Goal: Task Accomplishment & Management: Use online tool/utility

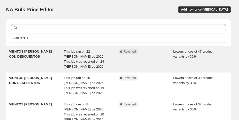
click at [125, 58] on div "Complete Reverted" at bounding box center [145, 59] width 55 height 20
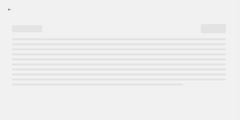
select select "percentage"
select select "collection"
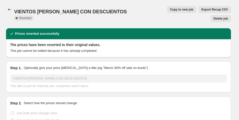
click at [170, 8] on span "Copy to new job" at bounding box center [181, 10] width 23 height 4
select select "percentage"
select select "collection"
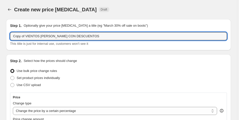
drag, startPoint x: 25, startPoint y: 36, endPoint x: -7, endPoint y: 33, distance: 32.4
click at [0, 33] on html "Home Settings Plans Skip to content Create new price change job. This page is r…" at bounding box center [119, 60] width 239 height 120
click at [85, 37] on input "VIENTOS [PERSON_NAME] CON DESCUENTOS" at bounding box center [118, 36] width 217 height 8
type input "VIENTOS [PERSON_NAME] CON DESCUENTOS"
click at [108, 73] on div "Use bulk price change rules" at bounding box center [118, 70] width 217 height 7
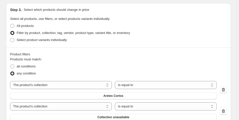
scroll to position [284, 0]
click at [13, 65] on span at bounding box center [12, 66] width 4 height 4
click at [11, 64] on input "all conditions" at bounding box center [10, 64] width 0 height 0
radio input "true"
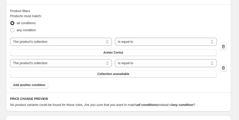
scroll to position [324, 0]
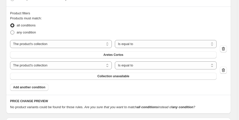
click at [12, 31] on span at bounding box center [12, 32] width 4 height 4
click at [11, 31] on input "any condition" at bounding box center [10, 30] width 0 height 0
radio input "true"
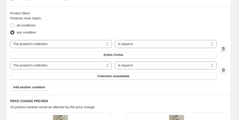
drag, startPoint x: 238, startPoint y: 57, endPoint x: 239, endPoint y: 39, distance: 17.6
click at [13, 24] on span at bounding box center [12, 25] width 4 height 4
click at [11, 24] on input "all conditions" at bounding box center [10, 23] width 0 height 0
radio input "true"
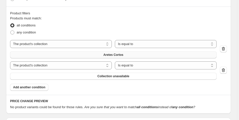
click at [134, 54] on button "Aretes Cortos" at bounding box center [113, 54] width 206 height 7
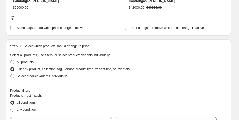
scroll to position [248, 0]
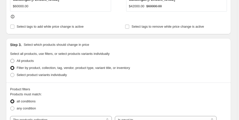
click at [13, 60] on span at bounding box center [12, 61] width 4 height 4
click at [11, 59] on input "All products" at bounding box center [10, 59] width 0 height 0
radio input "true"
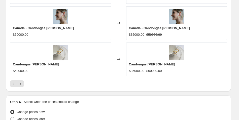
scroll to position [452, 0]
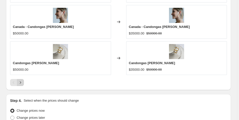
click at [22, 83] on icon "Next" at bounding box center [20, 82] width 5 height 5
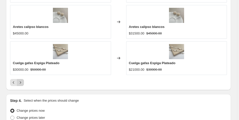
click at [21, 83] on icon "Next" at bounding box center [20, 82] width 5 height 5
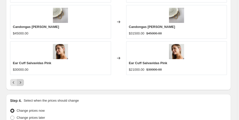
click at [21, 83] on icon "Next" at bounding box center [20, 82] width 5 height 5
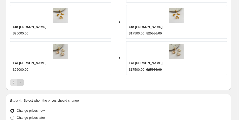
click at [21, 83] on icon "Next" at bounding box center [20, 82] width 5 height 5
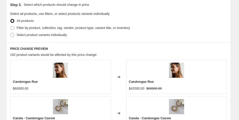
scroll to position [267, 0]
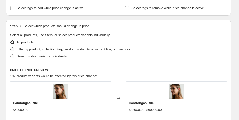
click at [12, 48] on span at bounding box center [12, 49] width 4 height 4
click at [11, 48] on input "Filter by product, collection, tag, vendor, product type, variant title, or inv…" at bounding box center [10, 47] width 0 height 0
radio input "true"
select select "collection"
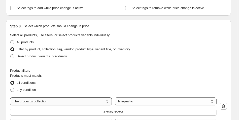
click at [40, 103] on select "The product The product's collection The product's vendor The product's type Th…" at bounding box center [61, 101] width 102 height 8
select select "product_status"
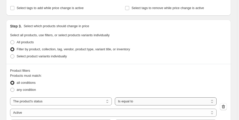
click at [121, 100] on select "Is equal to Is not equal to" at bounding box center [166, 101] width 102 height 8
click at [83, 111] on select "Active Draft Archived" at bounding box center [113, 113] width 206 height 8
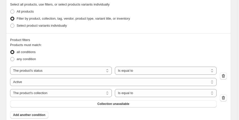
scroll to position [296, 0]
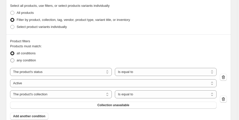
click at [13, 60] on span at bounding box center [12, 60] width 4 height 4
click at [11, 59] on input "any condition" at bounding box center [10, 58] width 0 height 0
radio input "true"
click at [76, 82] on select "Active Draft Archived" at bounding box center [113, 83] width 206 height 8
click at [76, 96] on select "The product The product's collection The product's vendor The product's type Th…" at bounding box center [61, 94] width 102 height 8
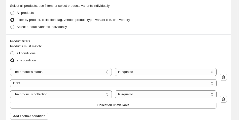
click at [89, 78] on div "The product The product's collection The product's vendor The product's type Th…" at bounding box center [113, 77] width 206 height 19
click at [84, 80] on select "Active Draft Archived" at bounding box center [113, 83] width 206 height 8
select select "active"
click at [104, 104] on span "Collection unavailable" at bounding box center [113, 105] width 32 height 4
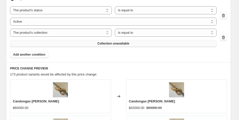
scroll to position [357, 0]
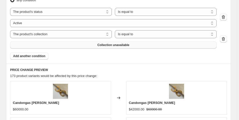
click at [111, 47] on button "Collection unavailable" at bounding box center [113, 44] width 206 height 7
click at [41, 57] on span "Add another condition" at bounding box center [29, 56] width 32 height 4
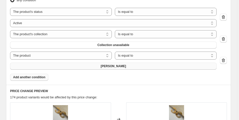
click at [64, 66] on button "Anillo Cilindro" at bounding box center [113, 66] width 206 height 7
click at [95, 54] on select "The product The product's collection The product's vendor The product's type Th…" at bounding box center [61, 56] width 102 height 8
select select "collection"
click at [106, 63] on button "Anillos" at bounding box center [113, 66] width 206 height 7
click at [115, 45] on span "Collection unavailable" at bounding box center [113, 45] width 32 height 4
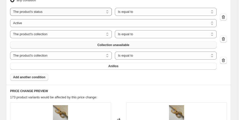
click at [93, 15] on select "The product The product's collection The product's vendor The product's type Th…" at bounding box center [61, 12] width 102 height 8
select select "collection"
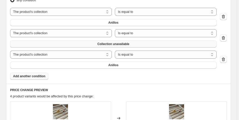
click at [108, 45] on span "Collection unavailable" at bounding box center [113, 44] width 32 height 4
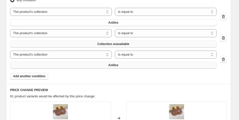
click at [110, 64] on span "Anillos" at bounding box center [113, 65] width 10 height 4
click at [36, 75] on span "Add another condition" at bounding box center [29, 76] width 32 height 4
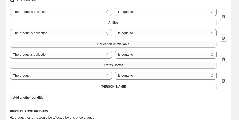
click at [36, 75] on select "The product The product's collection The product's vendor The product's type Th…" at bounding box center [61, 76] width 102 height 8
click at [33, 76] on select "The product The product's collection The product's vendor The product's type Th…" at bounding box center [61, 76] width 102 height 8
select select "collection"
click at [115, 86] on span "Anillos" at bounding box center [113, 86] width 10 height 4
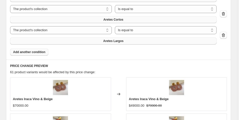
scroll to position [404, 0]
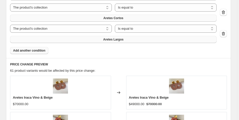
click at [31, 50] on span "Add another condition" at bounding box center [29, 51] width 32 height 4
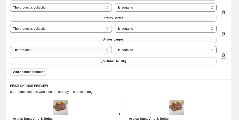
click at [28, 50] on select "The product The product's collection The product's vendor The product's type Th…" at bounding box center [61, 50] width 102 height 8
select select "collection"
click at [43, 62] on button "Anillos" at bounding box center [113, 60] width 206 height 7
drag, startPoint x: 238, startPoint y: 68, endPoint x: 239, endPoint y: 76, distance: 8.1
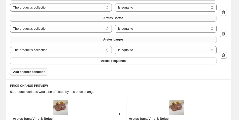
click at [35, 72] on span "Add another condition" at bounding box center [29, 72] width 32 height 4
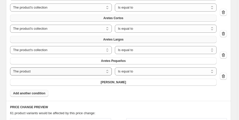
click at [69, 71] on select "The product The product's collection The product's vendor The product's type Th…" at bounding box center [61, 71] width 102 height 8
select select "collection"
click at [66, 82] on button "Anillos" at bounding box center [113, 82] width 206 height 7
click at [36, 91] on span "Add another condition" at bounding box center [29, 93] width 32 height 4
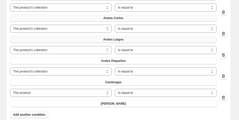
click at [36, 91] on select "The product The product's collection The product's vendor The product's type Th…" at bounding box center [61, 93] width 102 height 8
select select "collection"
click at [43, 104] on button "Anillos" at bounding box center [113, 103] width 206 height 7
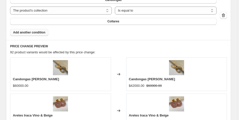
scroll to position [484, 0]
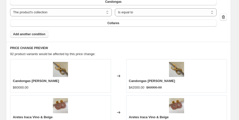
click at [29, 34] on span "Add another condition" at bounding box center [29, 34] width 32 height 4
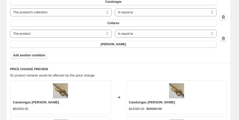
click at [29, 34] on select "The product The product's collection The product's vendor The product's type Th…" at bounding box center [61, 34] width 102 height 8
select select "collection"
click at [71, 44] on button "Anillos" at bounding box center [113, 44] width 206 height 7
click at [36, 55] on span "Add another condition" at bounding box center [29, 55] width 32 height 4
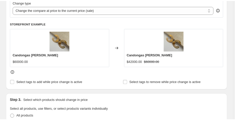
scroll to position [184, 0]
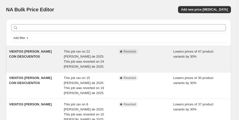
click at [213, 50] on span "Lowers prices of 47 product variants by 30%" at bounding box center [193, 54] width 40 height 9
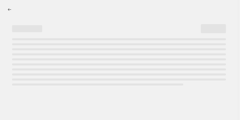
select select "percentage"
select select "collection"
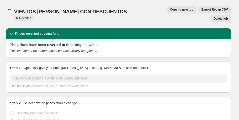
click at [170, 8] on span "Copy to new job" at bounding box center [181, 10] width 23 height 4
select select "percentage"
select select "collection"
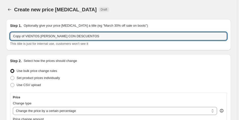
drag, startPoint x: 27, startPoint y: 37, endPoint x: 0, endPoint y: 36, distance: 27.2
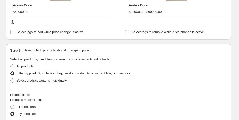
scroll to position [244, 0]
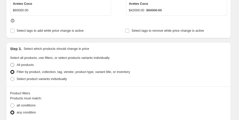
type input "VIENTOS [PERSON_NAME] CON DESCUENTOS"
click at [12, 65] on span at bounding box center [12, 65] width 4 height 4
click at [11, 63] on input "All products" at bounding box center [10, 63] width 0 height 0
radio input "true"
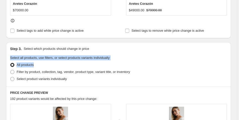
drag, startPoint x: 238, startPoint y: 49, endPoint x: 241, endPoint y: 65, distance: 16.1
click at [221, 60] on fieldset "Select all products, use filters, or select products variants individually All …" at bounding box center [118, 68] width 217 height 27
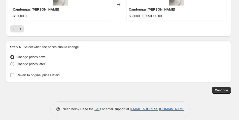
scroll to position [511, 0]
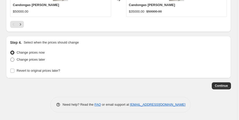
click at [14, 60] on span at bounding box center [12, 60] width 4 height 4
click at [11, 58] on input "Change prices later" at bounding box center [10, 58] width 0 height 0
radio input "true"
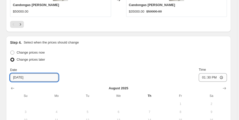
click at [33, 75] on input "[DATE]" at bounding box center [34, 77] width 48 height 8
click at [15, 77] on input "[DATE]" at bounding box center [34, 77] width 48 height 8
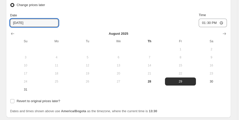
scroll to position [571, 0]
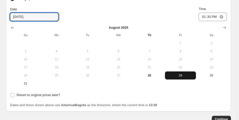
click at [189, 78] on button "29" at bounding box center [180, 75] width 31 height 8
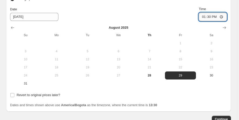
click at [208, 18] on input "13:30" at bounding box center [212, 17] width 28 height 9
click at [214, 17] on input "13:30" at bounding box center [212, 17] width 28 height 9
click at [206, 18] on input "13:30" at bounding box center [212, 17] width 28 height 9
click at [202, 18] on input "13:30" at bounding box center [212, 17] width 28 height 9
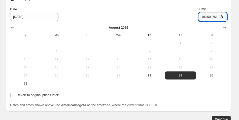
type input "06:00"
click at [178, 18] on div "Date [DATE] Time 06:00" at bounding box center [118, 14] width 217 height 15
click at [13, 96] on input "Revert to original prices later?" at bounding box center [12, 95] width 4 height 4
checkbox input "true"
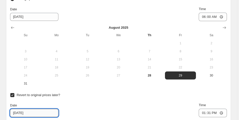
click at [25, 113] on input "[DATE]" at bounding box center [34, 113] width 48 height 8
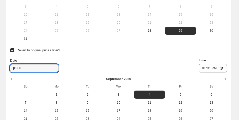
scroll to position [619, 0]
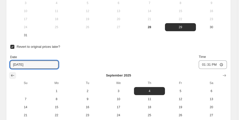
click at [12, 75] on icon "Show previous month, August 2025" at bounding box center [12, 75] width 5 height 5
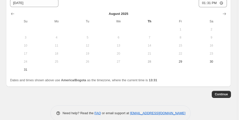
scroll to position [678, 0]
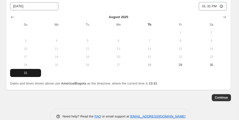
click at [25, 71] on span "31" at bounding box center [25, 73] width 27 height 4
type input "[DATE]"
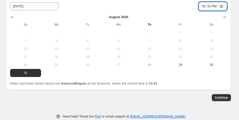
click at [204, 7] on input "13:31" at bounding box center [212, 6] width 28 height 9
type input "23:59"
click at [185, 96] on div "Continue" at bounding box center [118, 97] width 225 height 7
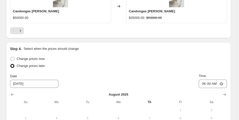
scroll to position [501, 0]
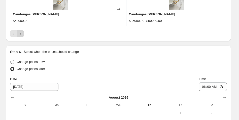
click at [21, 34] on icon "Next" at bounding box center [20, 33] width 5 height 5
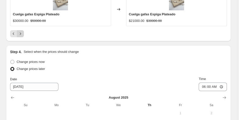
click at [21, 34] on icon "Next" at bounding box center [20, 33] width 5 height 5
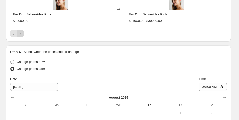
click at [21, 34] on icon "Next" at bounding box center [20, 33] width 5 height 5
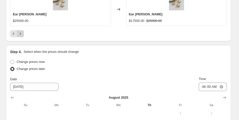
click at [21, 34] on icon "Next" at bounding box center [20, 33] width 5 height 5
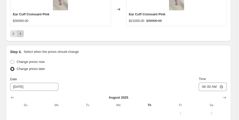
click at [21, 34] on icon "Next" at bounding box center [20, 33] width 5 height 5
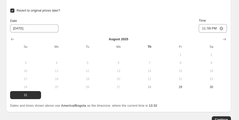
scroll to position [690, 0]
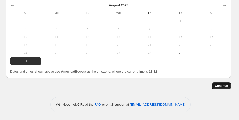
click at [223, 87] on span "Continue" at bounding box center [221, 86] width 13 height 4
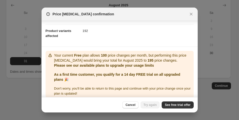
scroll to position [56, 0]
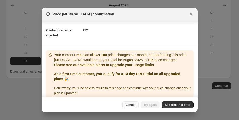
click at [129, 104] on span "Cancel" at bounding box center [130, 105] width 10 height 4
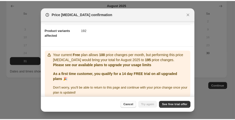
scroll to position [690, 0]
